Goal: Information Seeking & Learning: Understand process/instructions

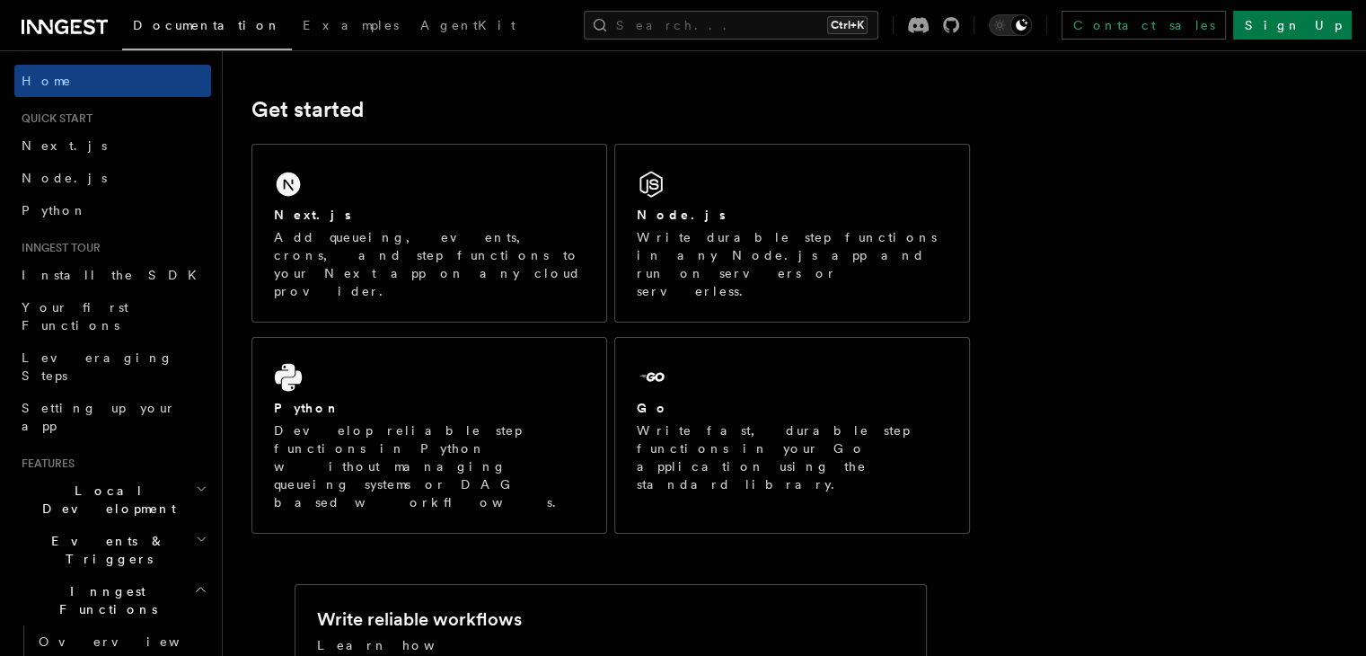
scroll to position [222, 0]
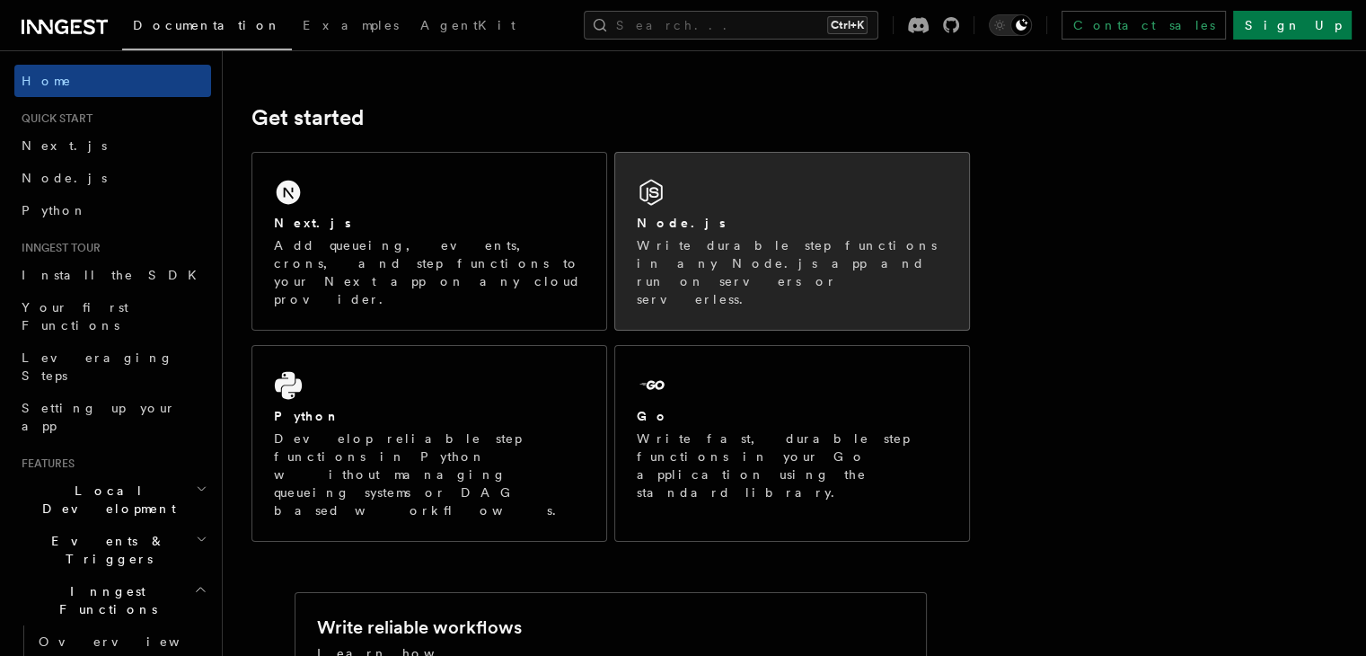
click at [742, 250] on p "Write durable step functions in any Node.js app and run on servers or serverles…" at bounding box center [792, 272] width 311 height 72
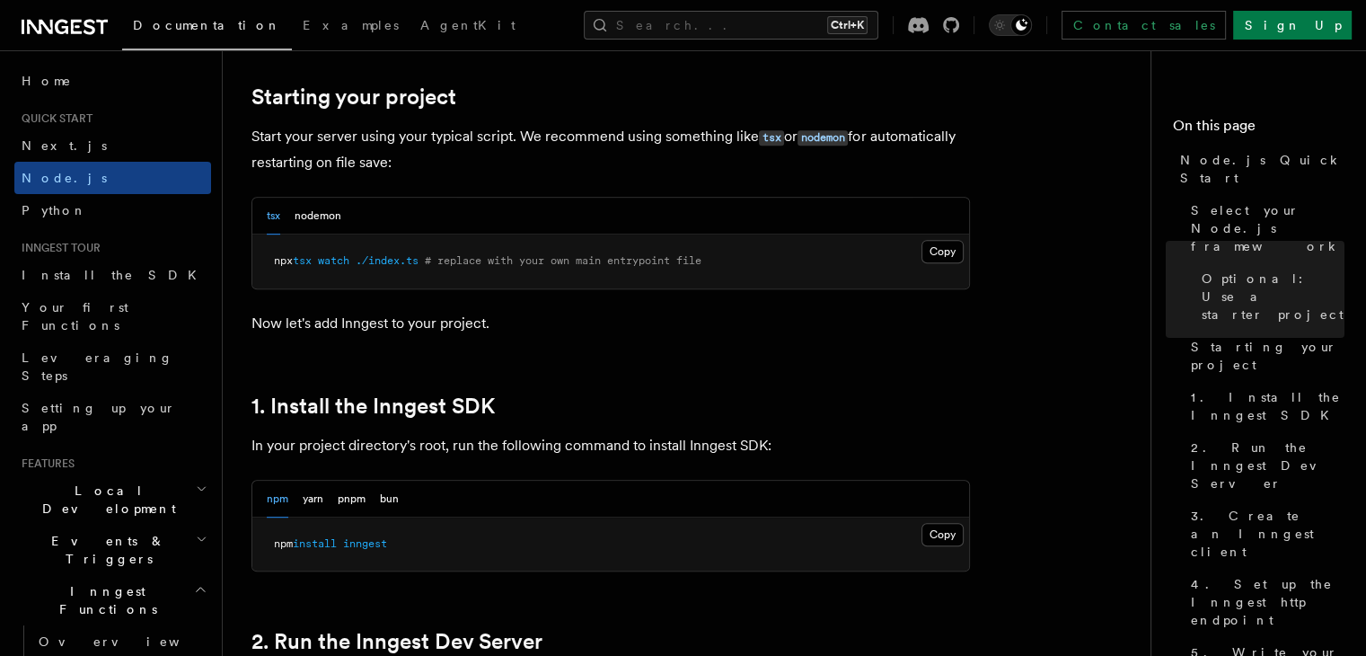
scroll to position [1025, 0]
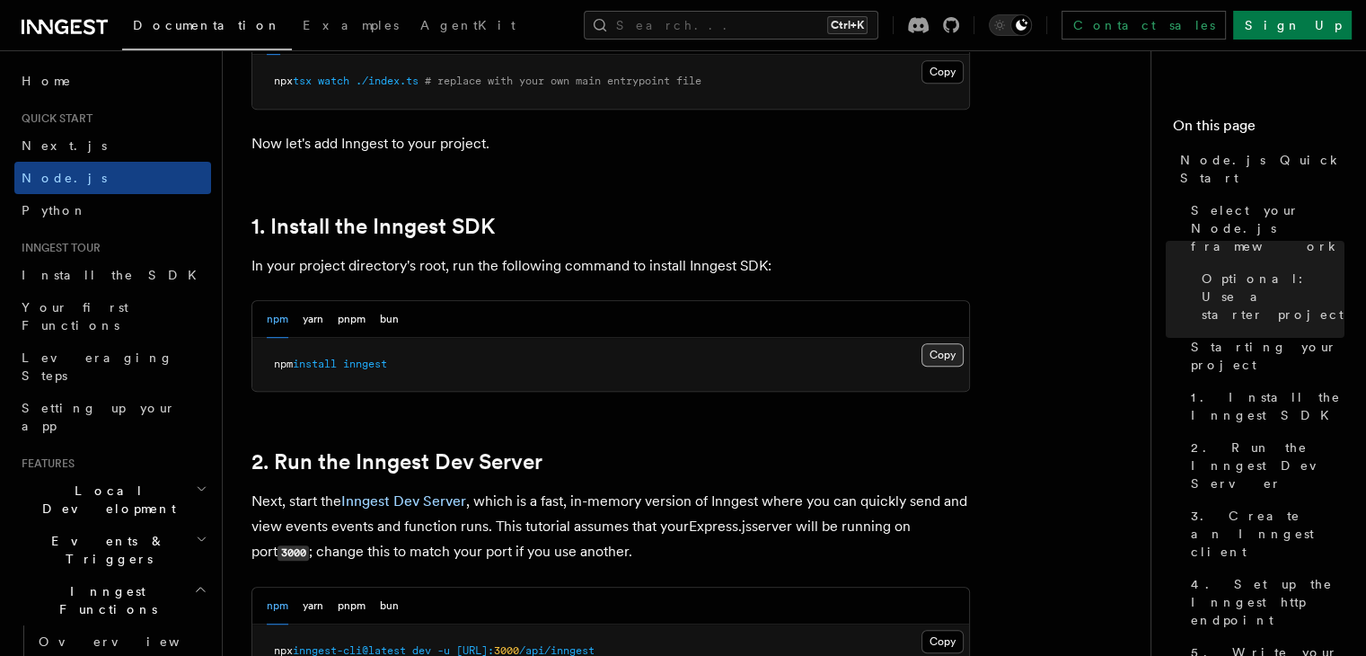
click at [929, 350] on button "Copy Copied" at bounding box center [942, 354] width 42 height 23
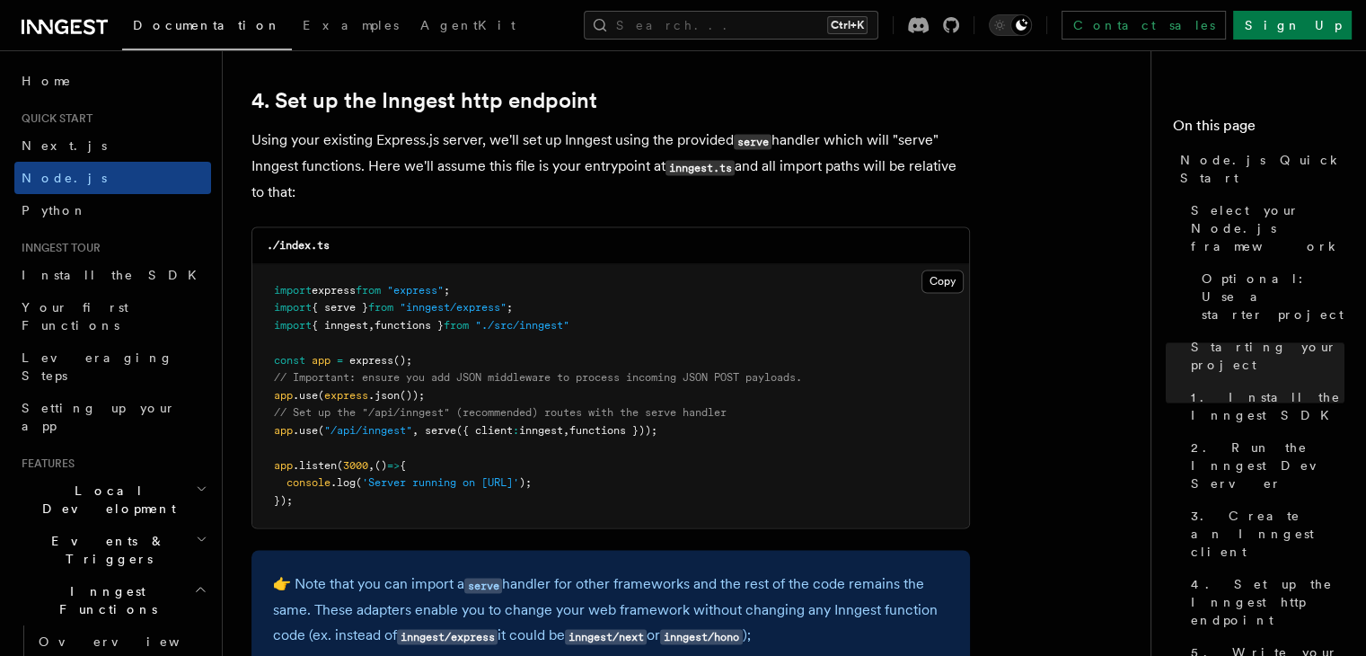
scroll to position [2821, 0]
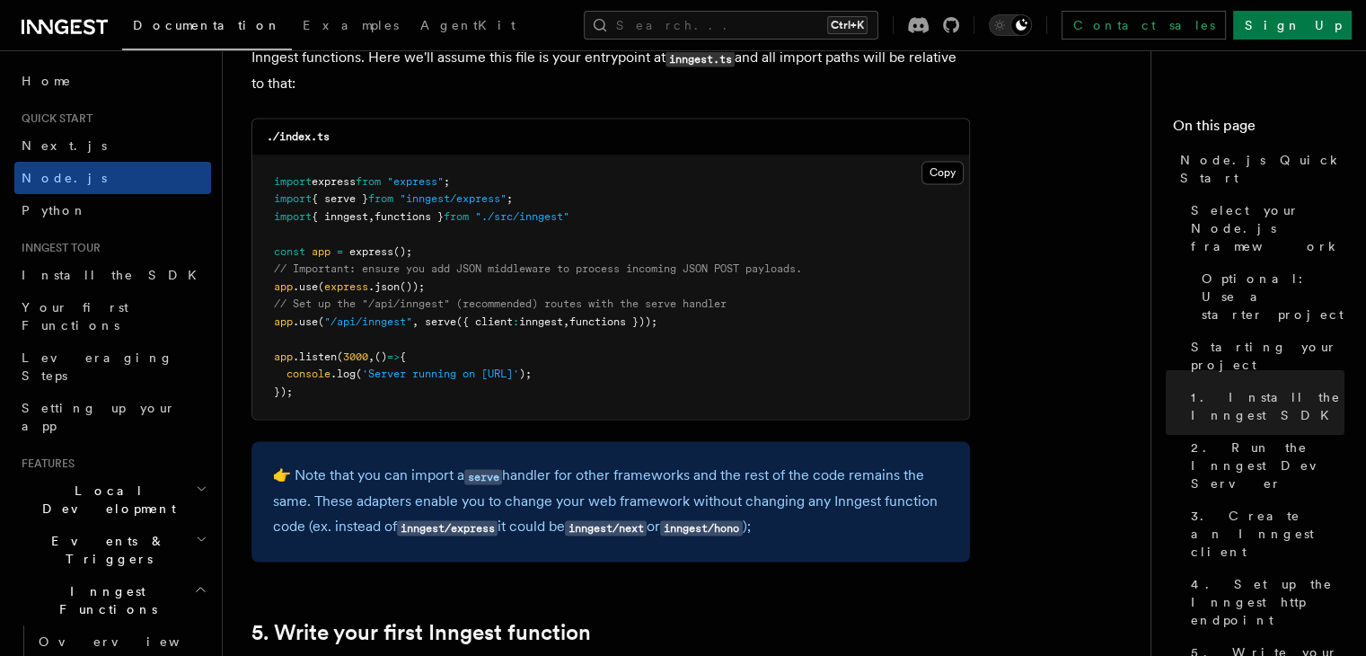
drag, startPoint x: 271, startPoint y: 317, endPoint x: 685, endPoint y: 326, distance: 414.1
click at [685, 326] on pre "import express from "express" ; import { serve } from "inngest/express" ; impor…" at bounding box center [610, 287] width 717 height 264
copy span "app .use ( "/api/inngest" , serve ({ client : inngest , functions }));"
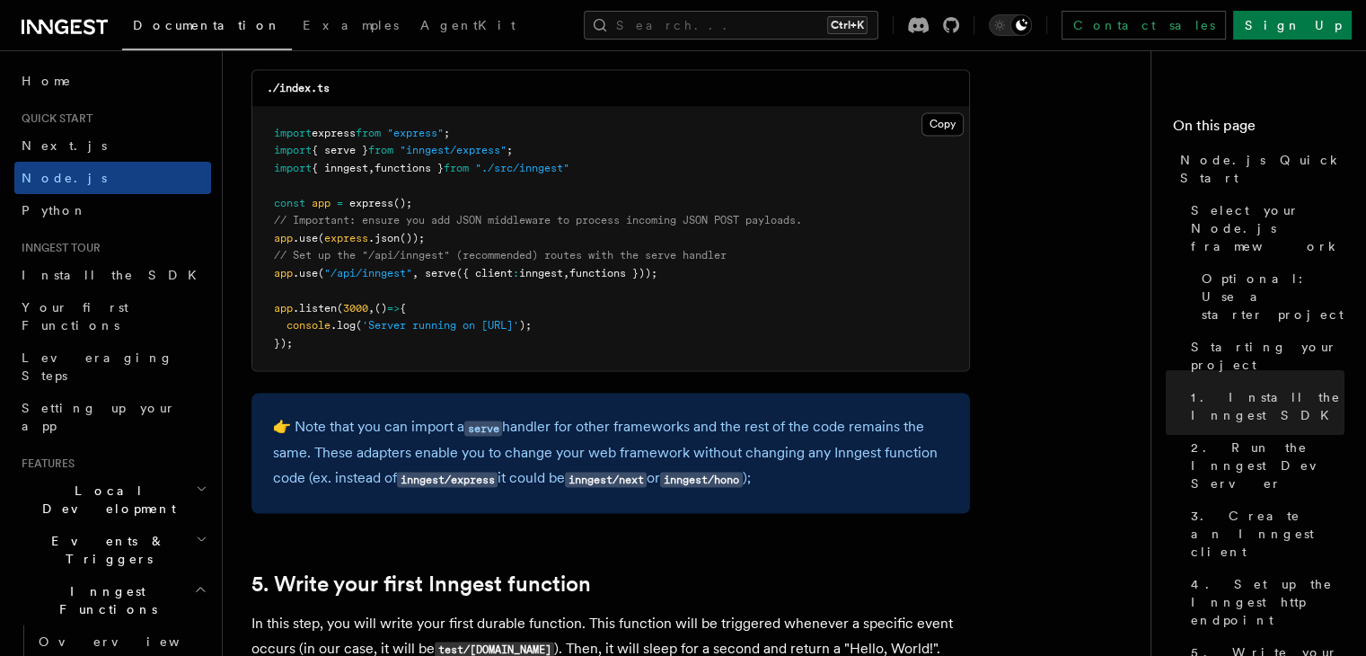
scroll to position [2911, 0]
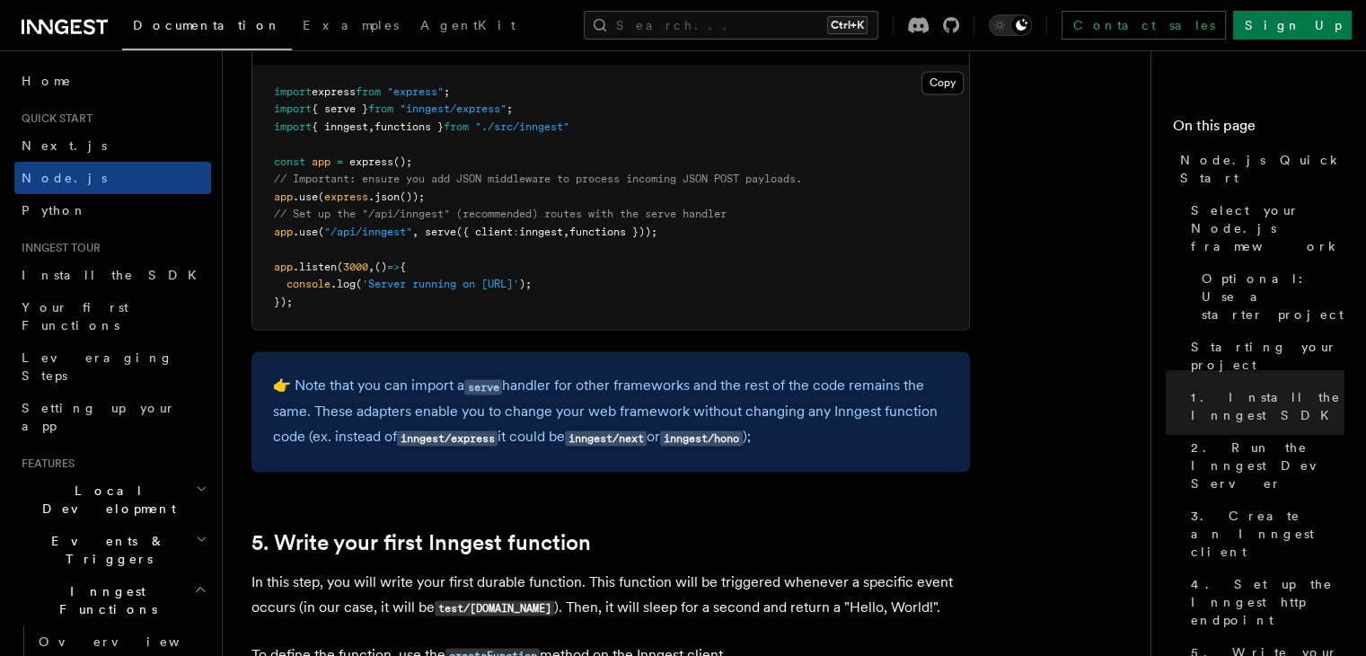
click at [726, 281] on pre "import express from "express" ; import { serve } from "inngest/express" ; impor…" at bounding box center [610, 198] width 717 height 264
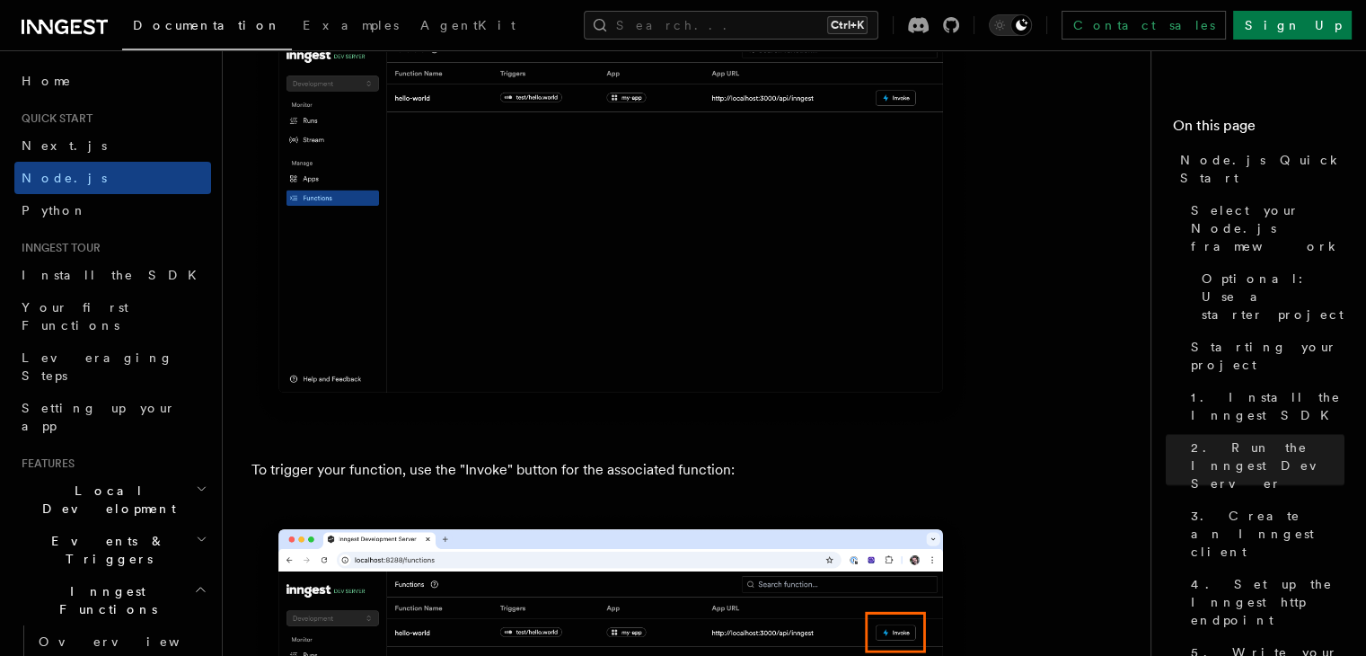
scroll to position [4571, 0]
